Goal: Information Seeking & Learning: Learn about a topic

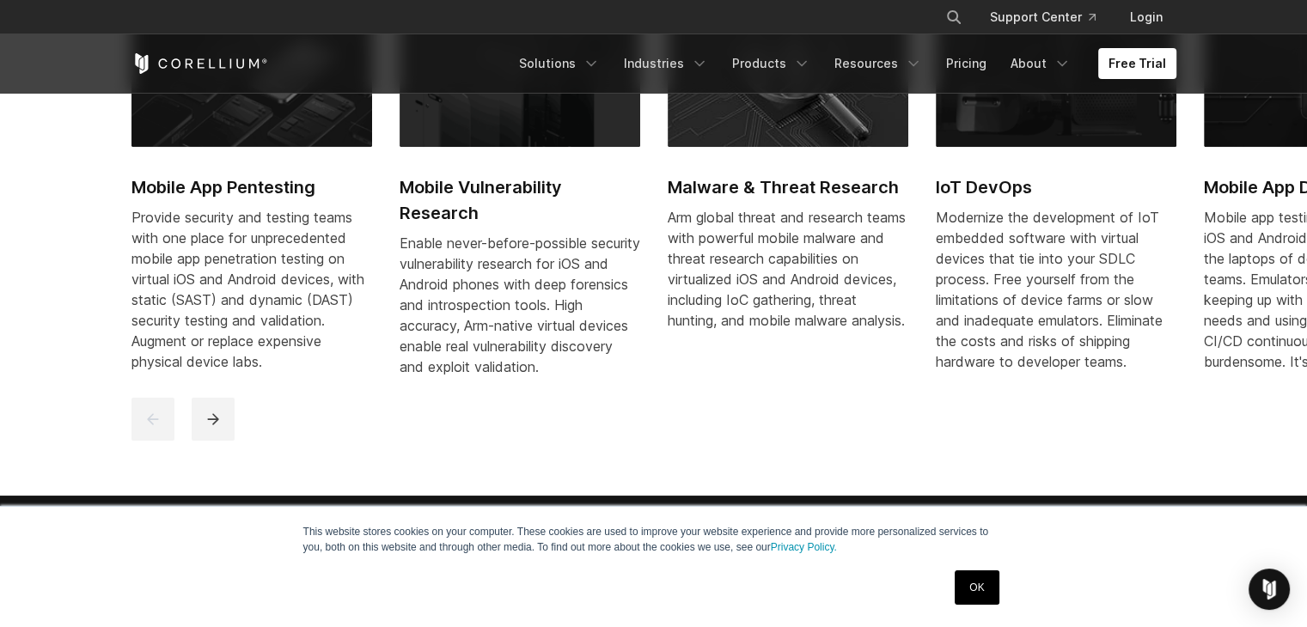
scroll to position [945, 0]
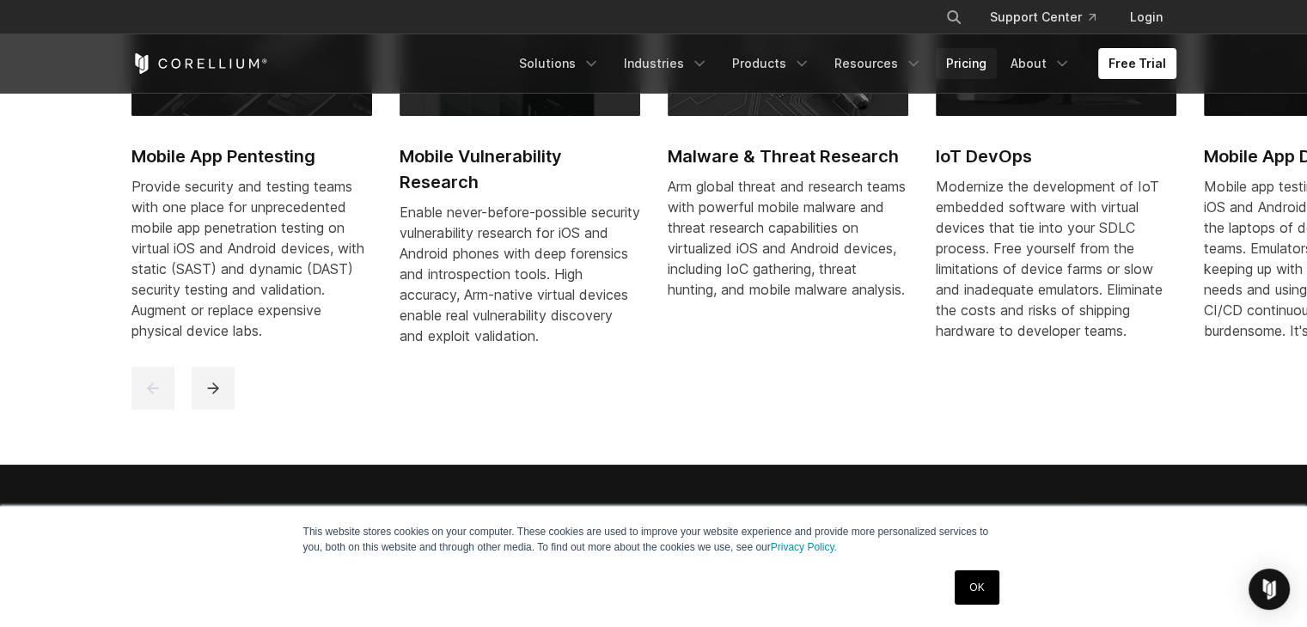
click at [963, 59] on link "Pricing" at bounding box center [966, 63] width 61 height 31
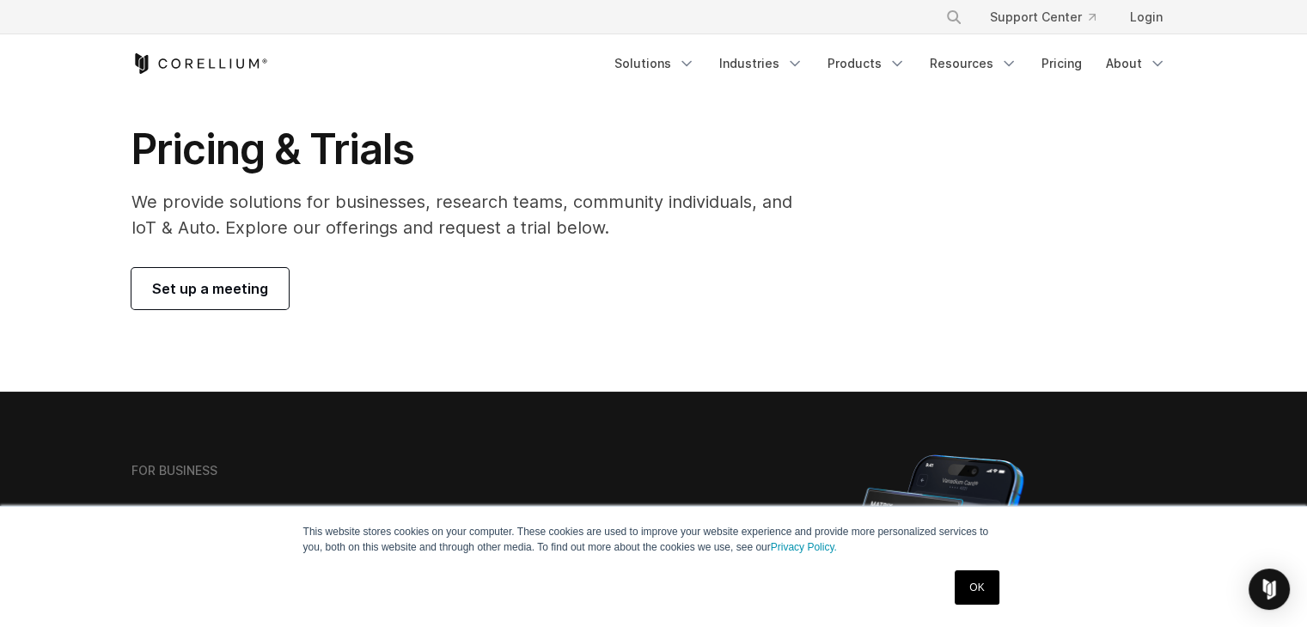
scroll to position [46, 0]
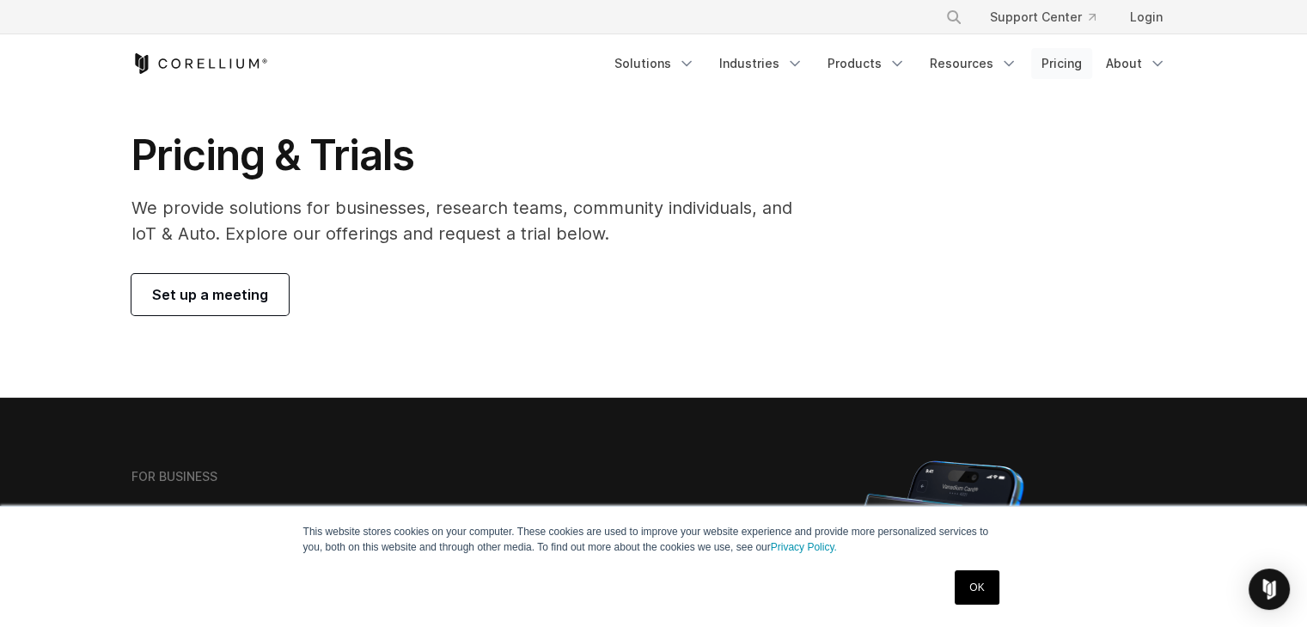
click at [1078, 59] on link "Pricing" at bounding box center [1061, 63] width 61 height 31
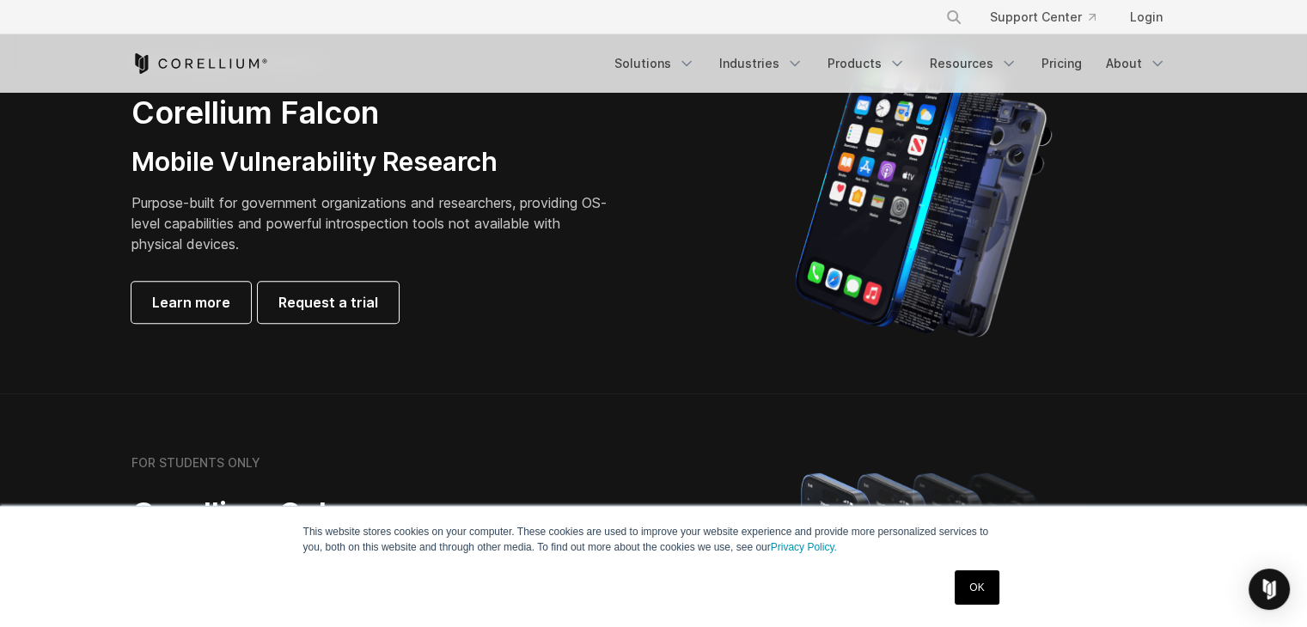
scroll to position [945, 0]
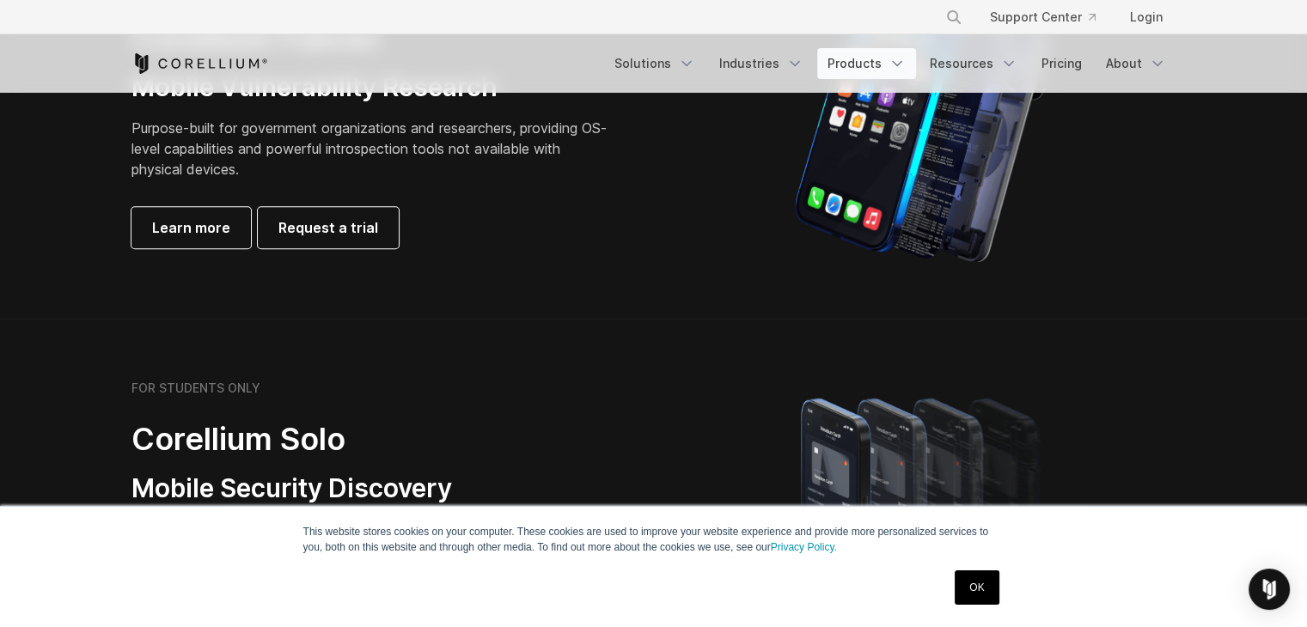
click at [852, 66] on link "Products" at bounding box center [866, 63] width 99 height 31
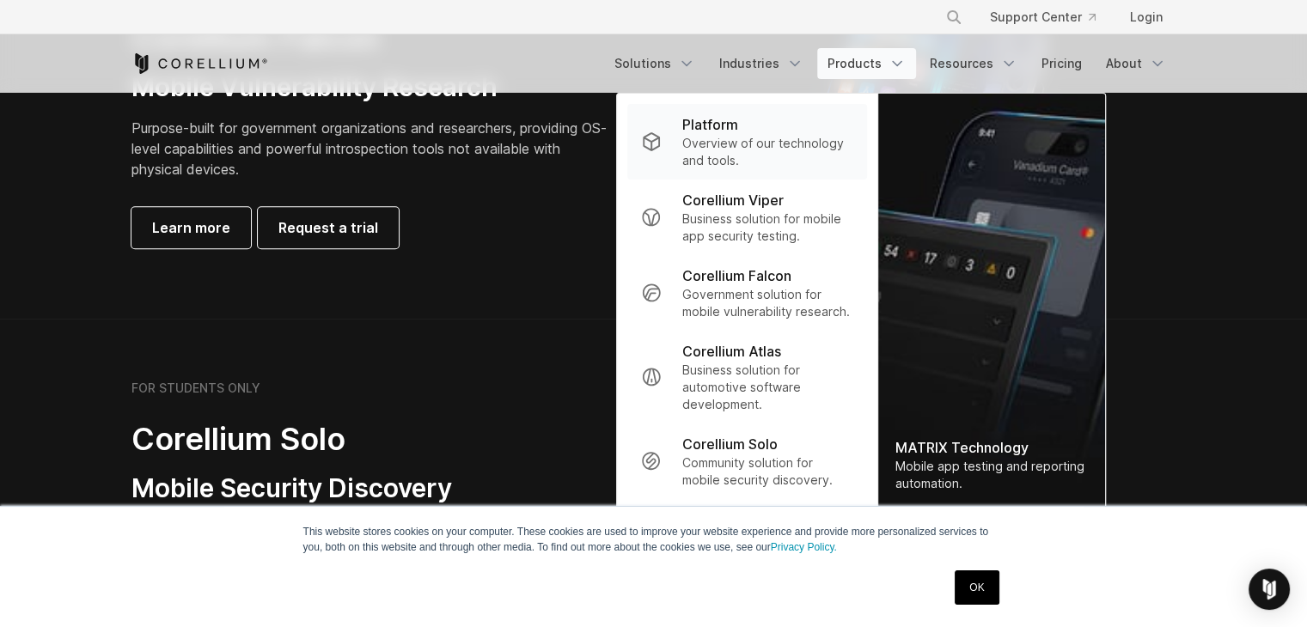
click at [768, 160] on p "Overview of our technology and tools." at bounding box center [767, 152] width 171 height 34
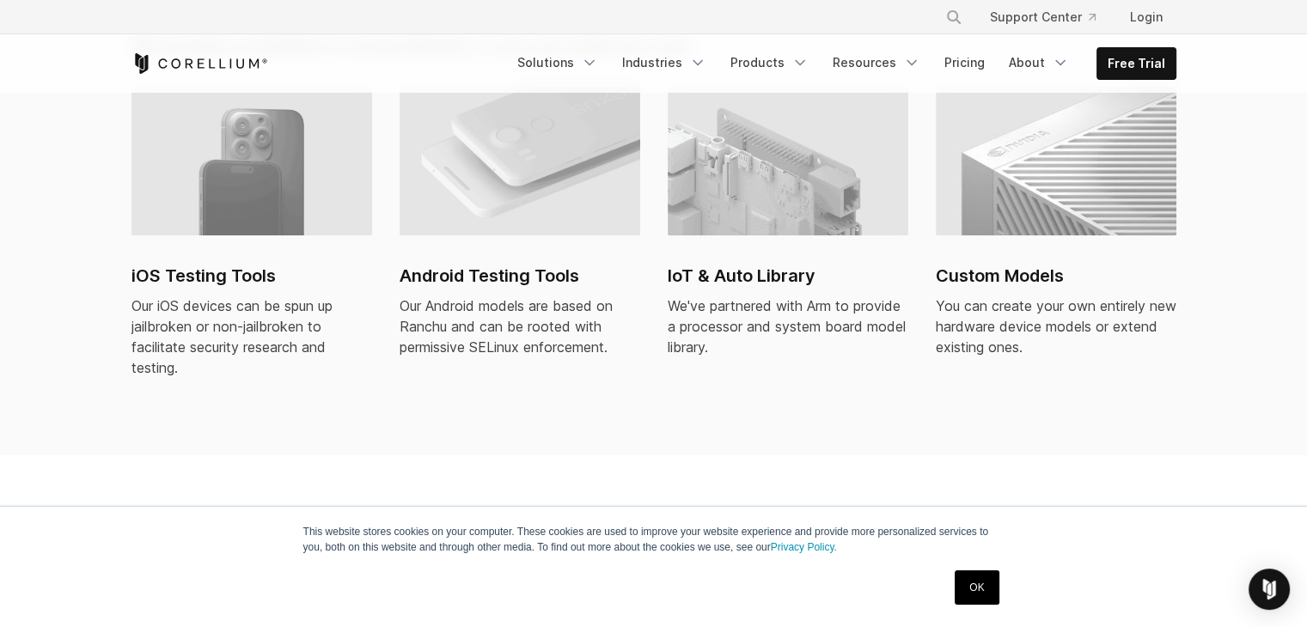
scroll to position [1289, 0]
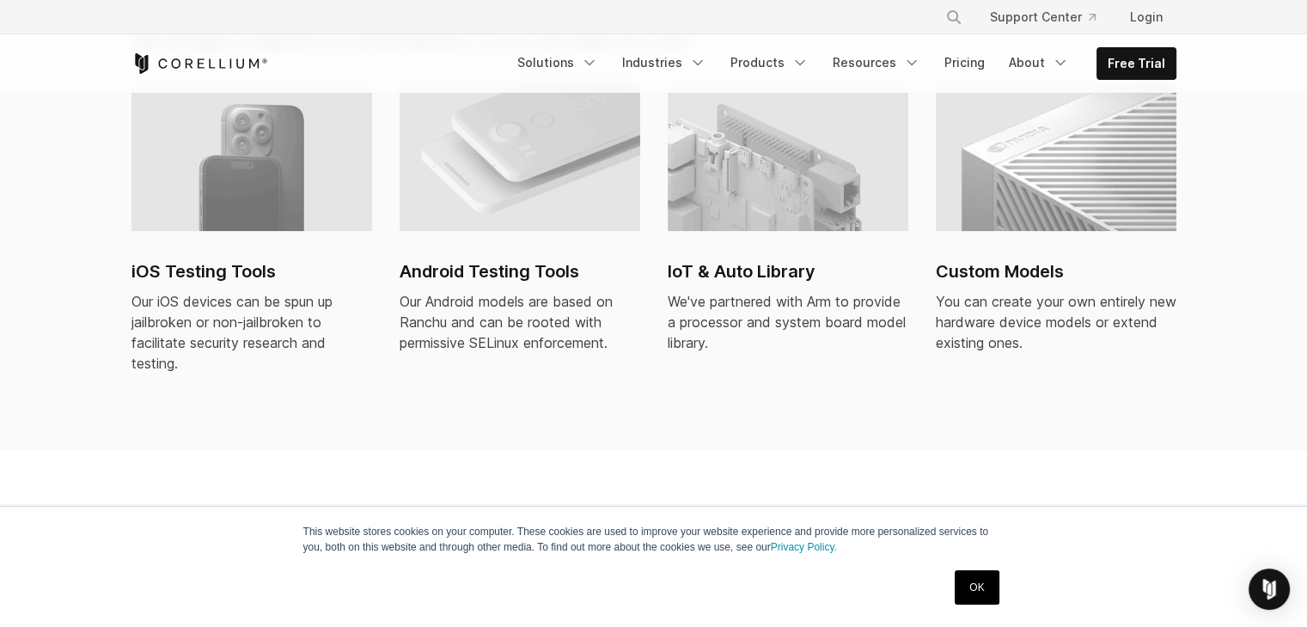
click at [323, 195] on img at bounding box center [251, 157] width 241 height 150
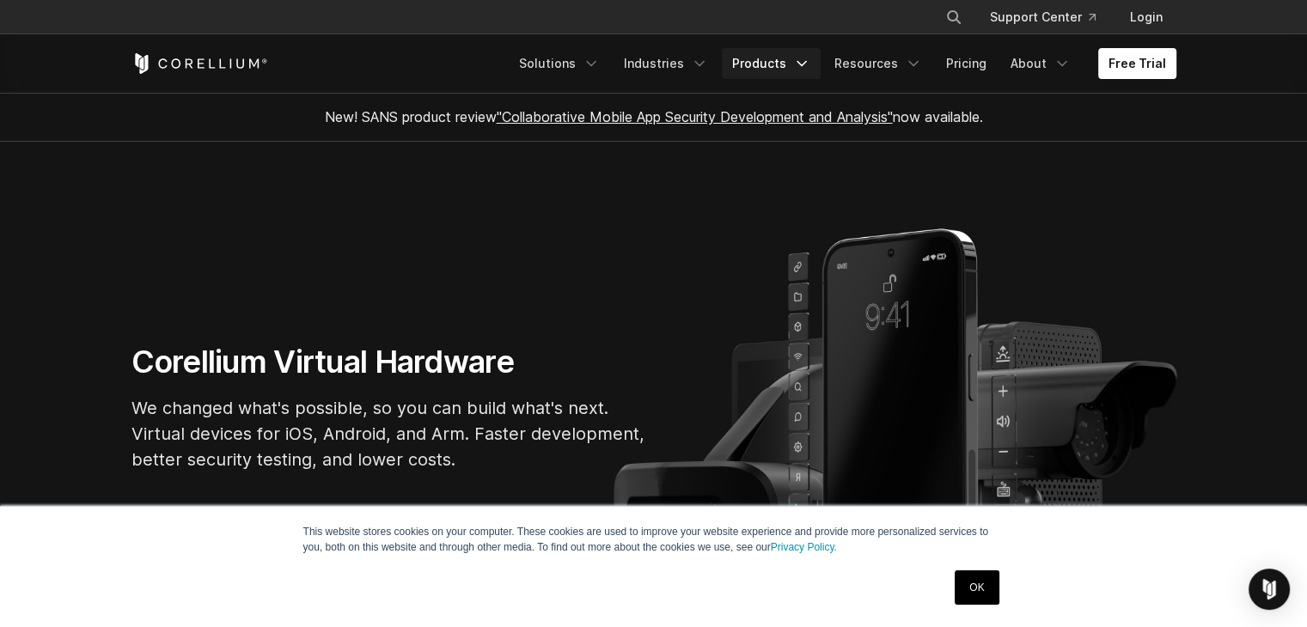
click at [773, 66] on link "Products" at bounding box center [771, 63] width 99 height 31
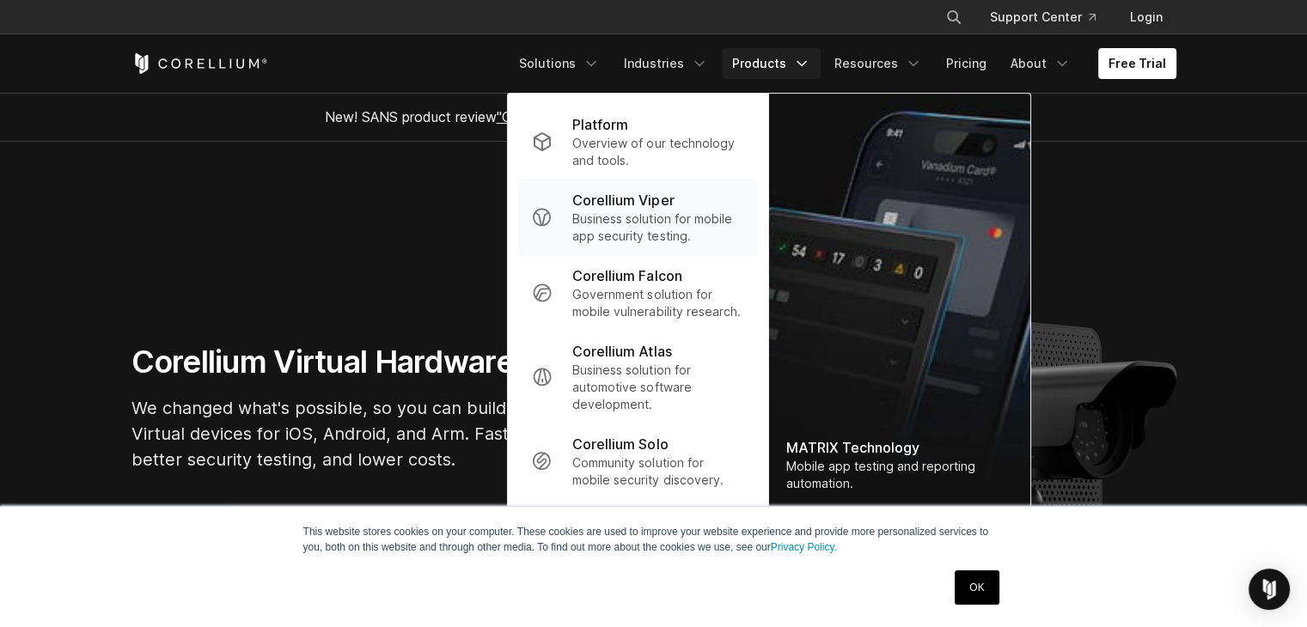
click at [675, 222] on p "Business solution for mobile app security testing." at bounding box center [657, 228] width 171 height 34
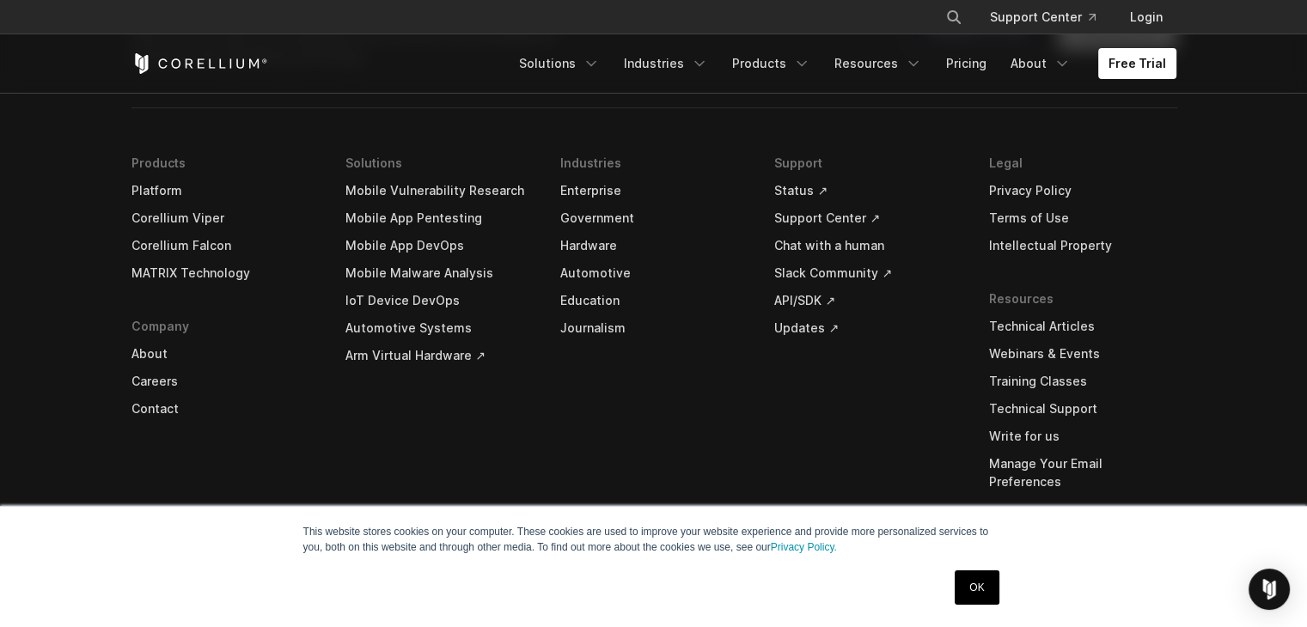
scroll to position [5243, 0]
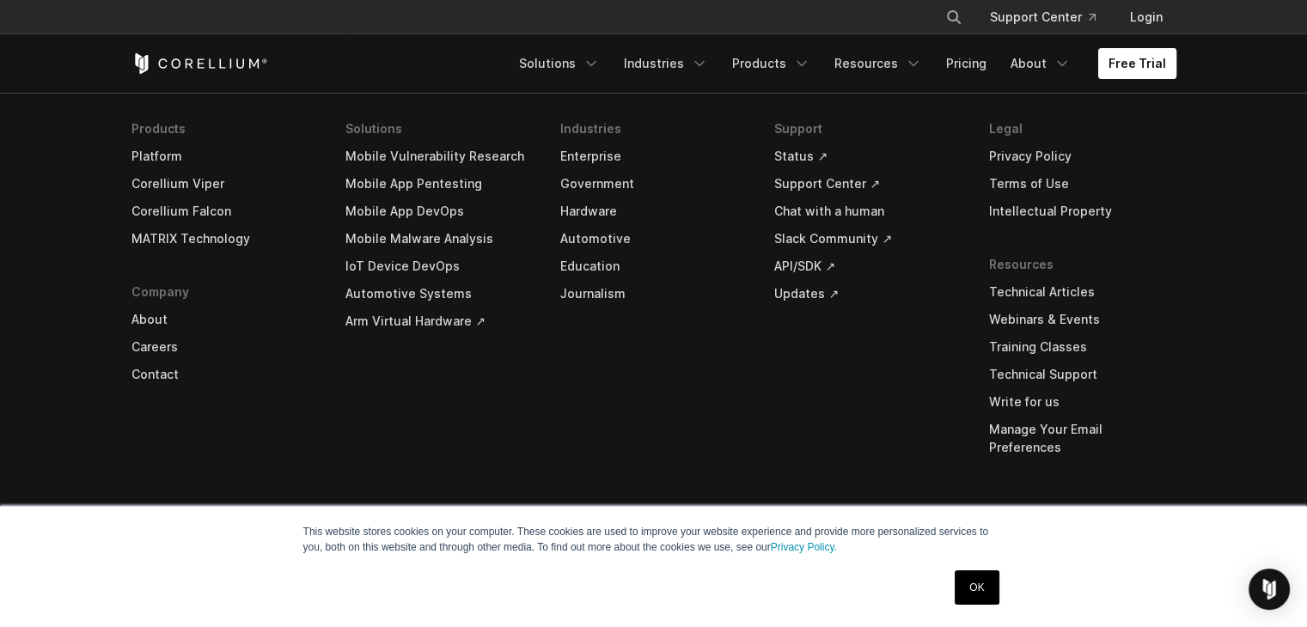
click at [1115, 64] on link "Free Trial" at bounding box center [1137, 63] width 78 height 31
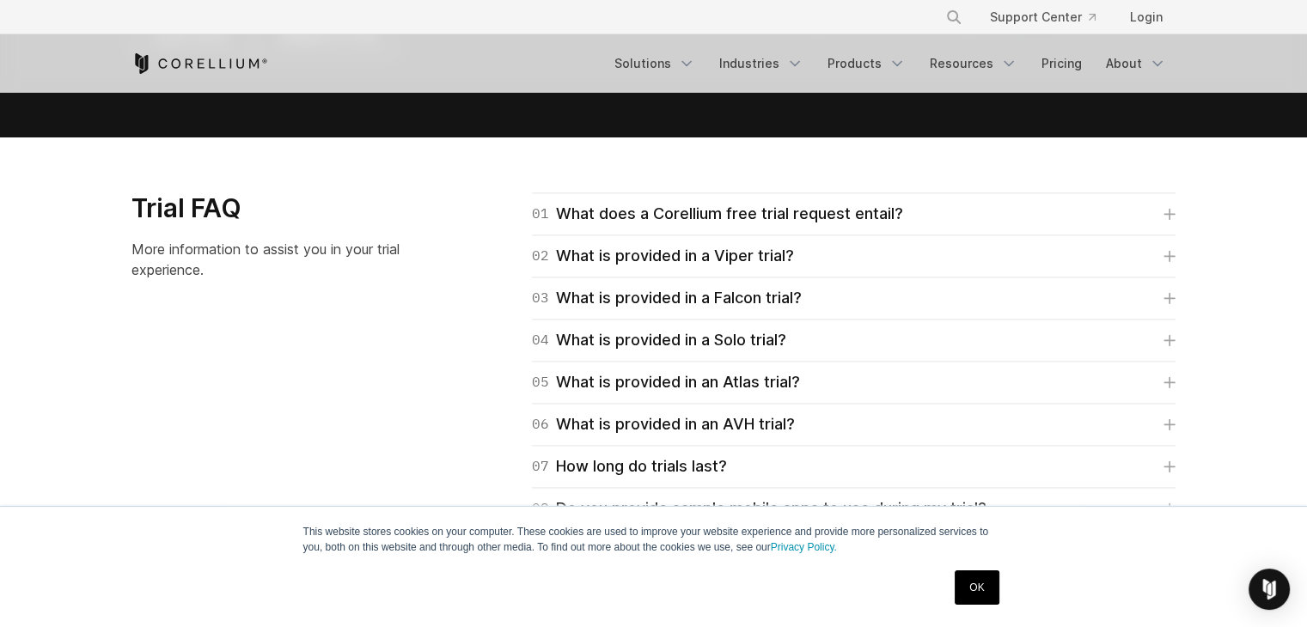
scroll to position [2406, 0]
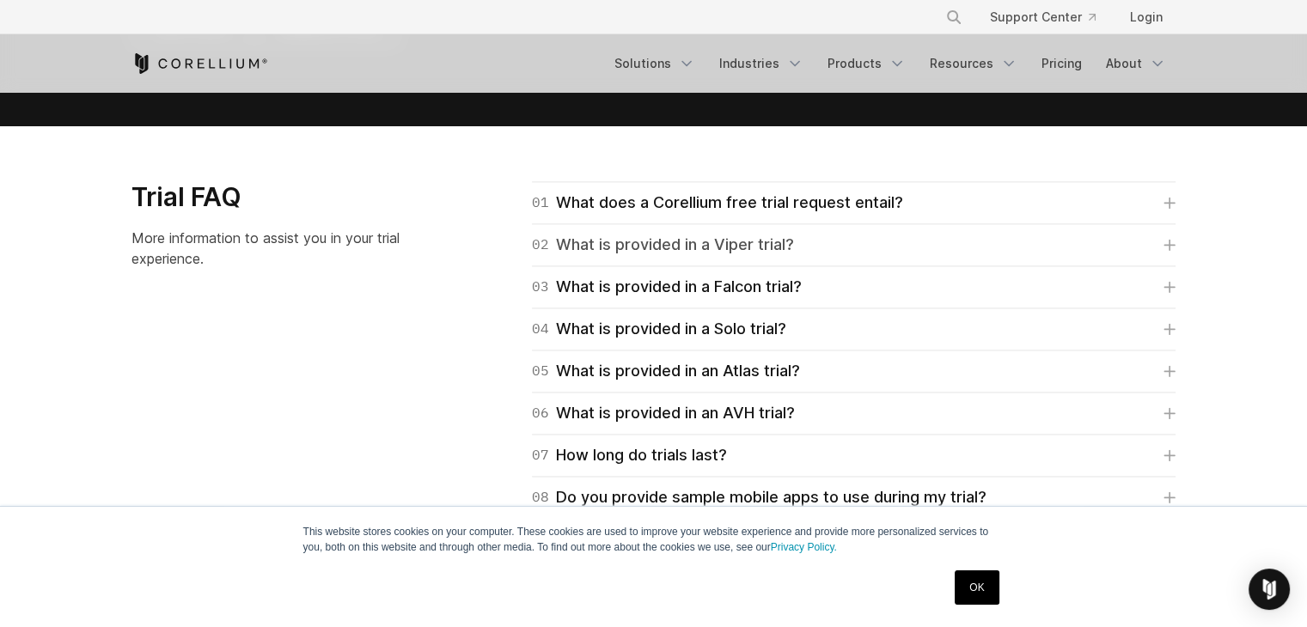
click at [699, 247] on div "02 What is provided in a Viper trial?" at bounding box center [663, 245] width 262 height 24
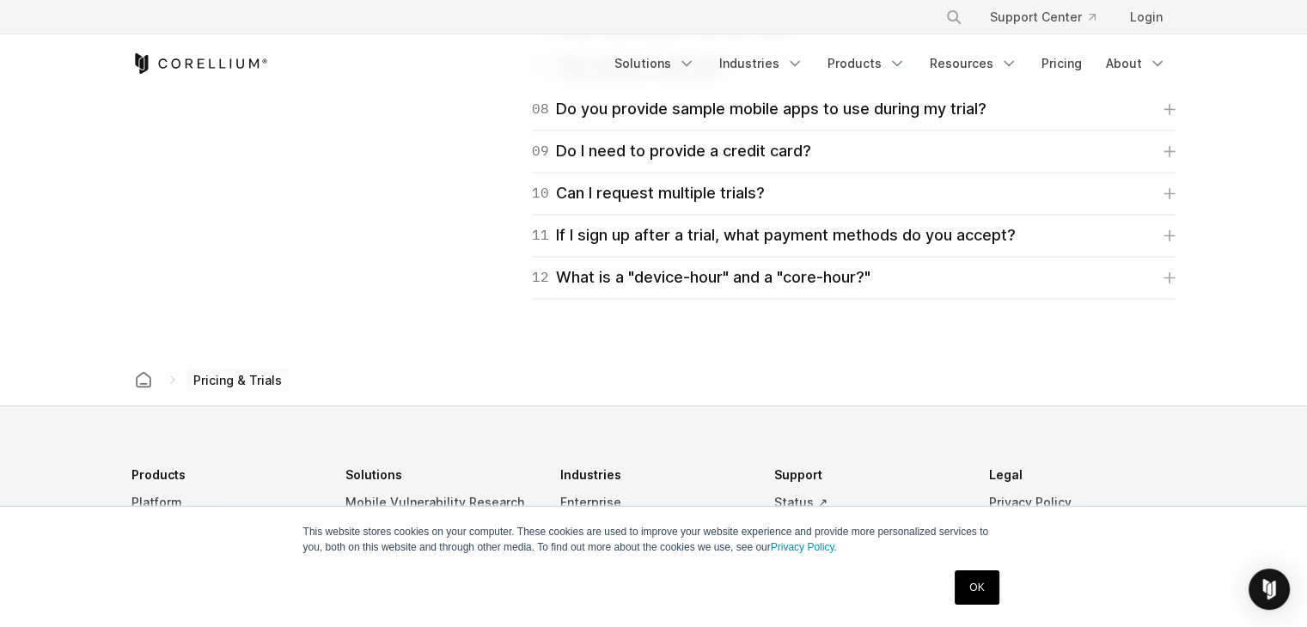
scroll to position [2922, 0]
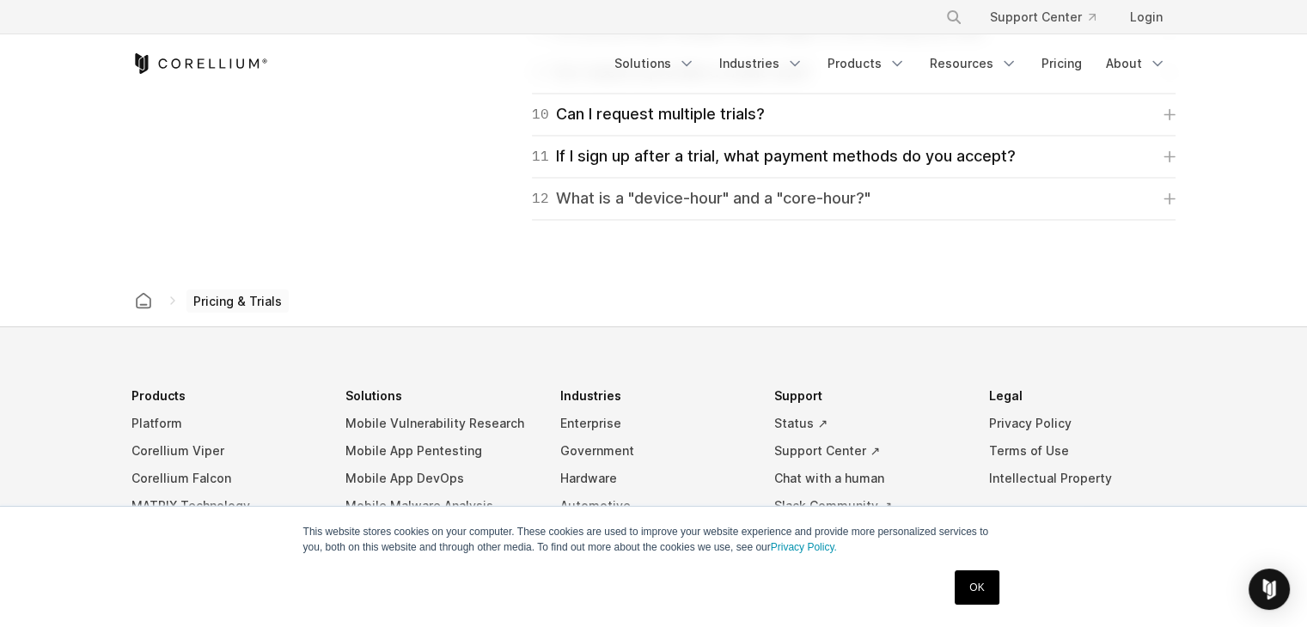
click at [659, 191] on div "12 What is a "device-hour" and a "core-hour?"" at bounding box center [701, 198] width 339 height 24
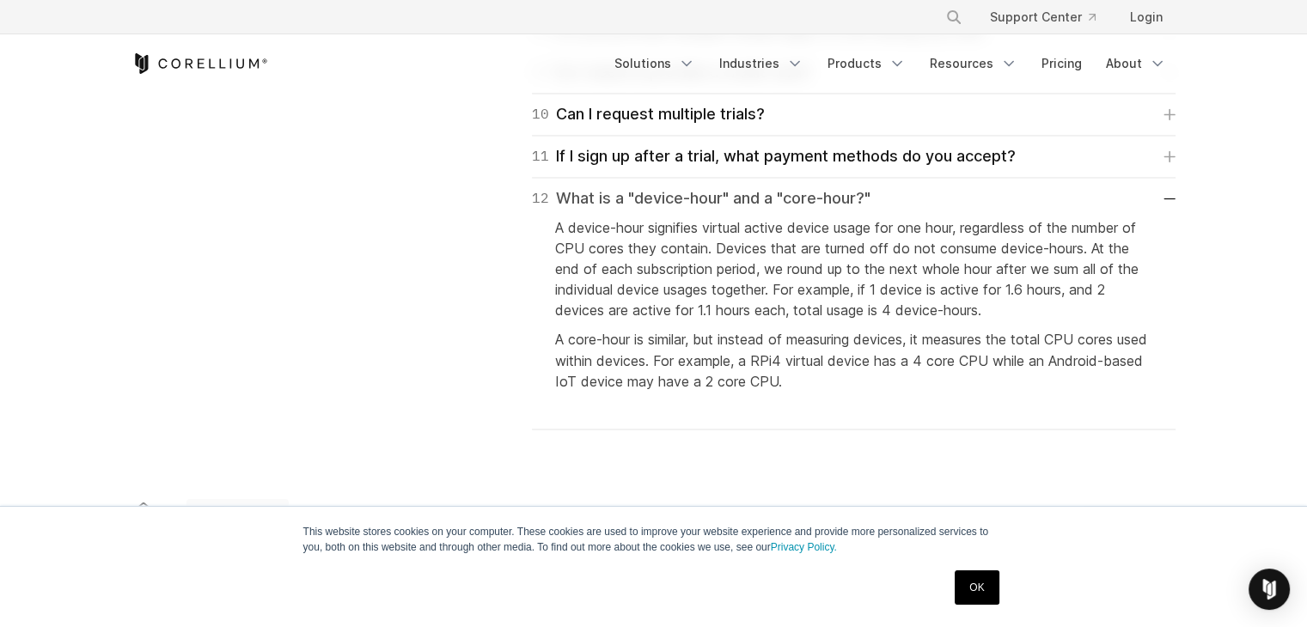
click at [659, 191] on div "12 What is a "device-hour" and a "core-hour?"" at bounding box center [701, 198] width 339 height 24
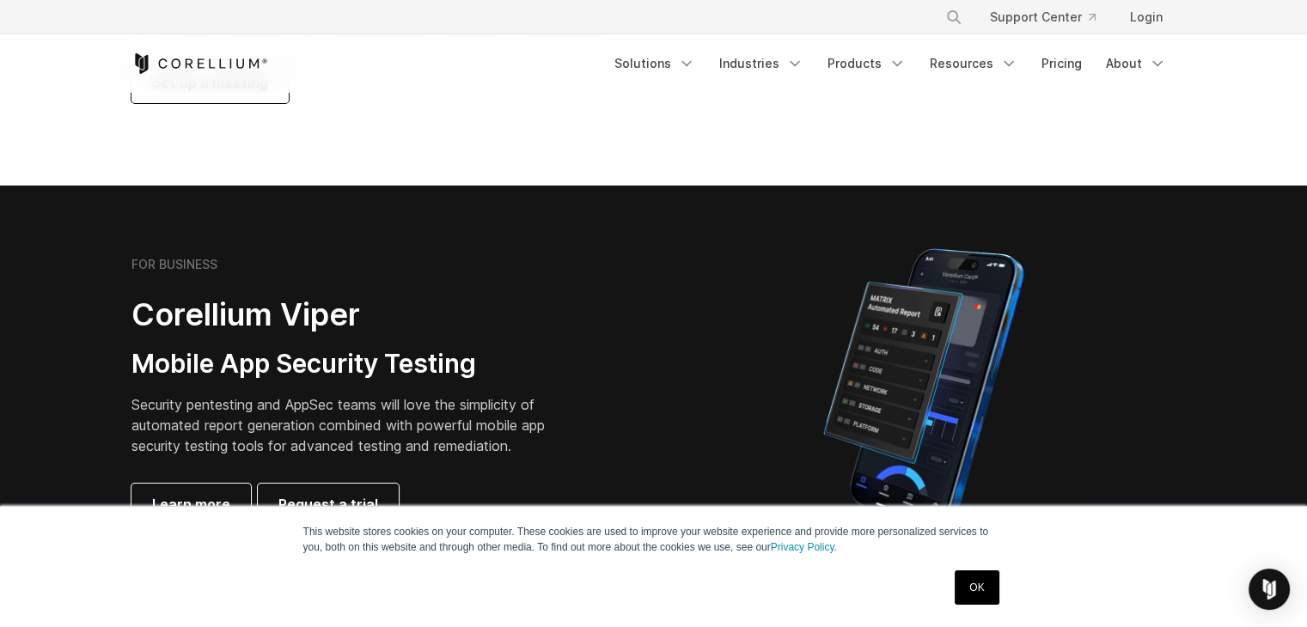
scroll to position [0, 0]
